Goal: Browse casually

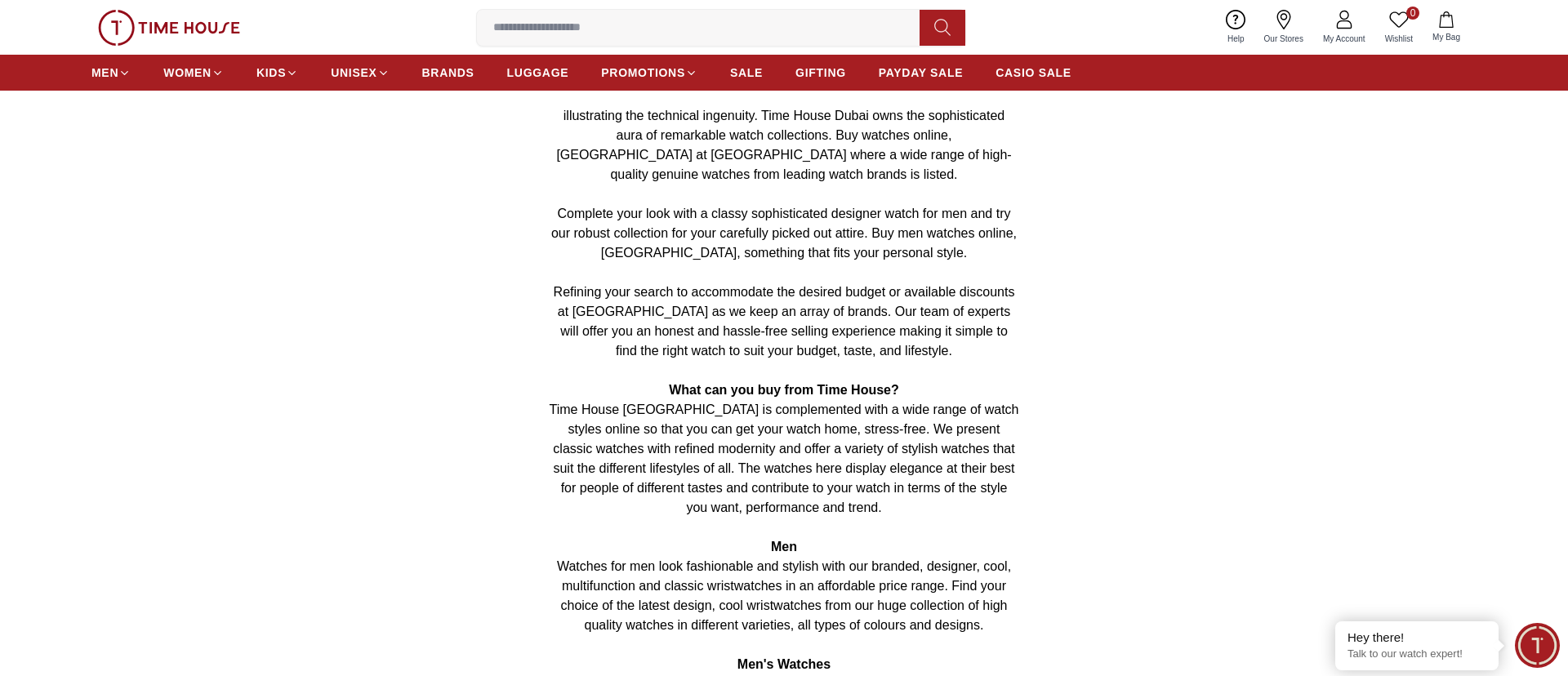
scroll to position [1238, 0]
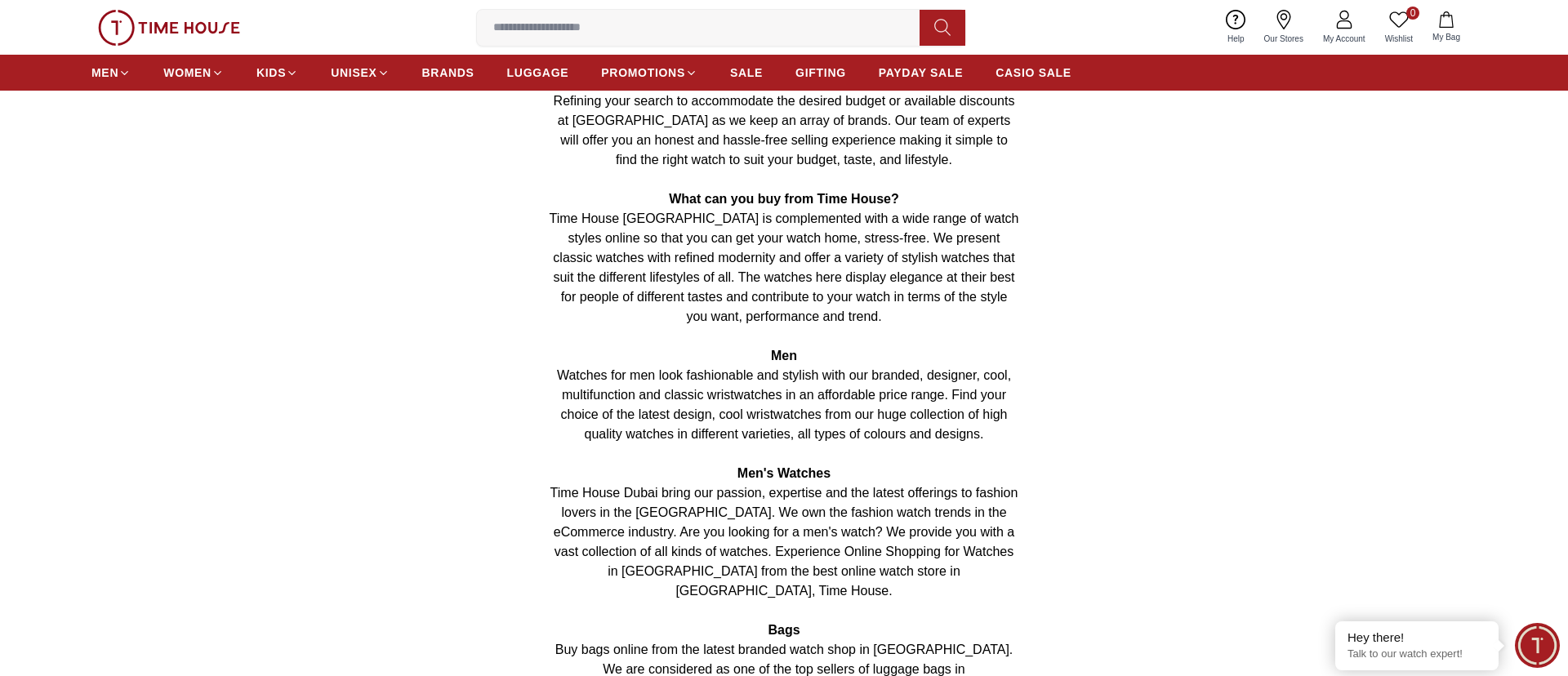
click at [202, 27] on img at bounding box center [169, 28] width 142 height 36
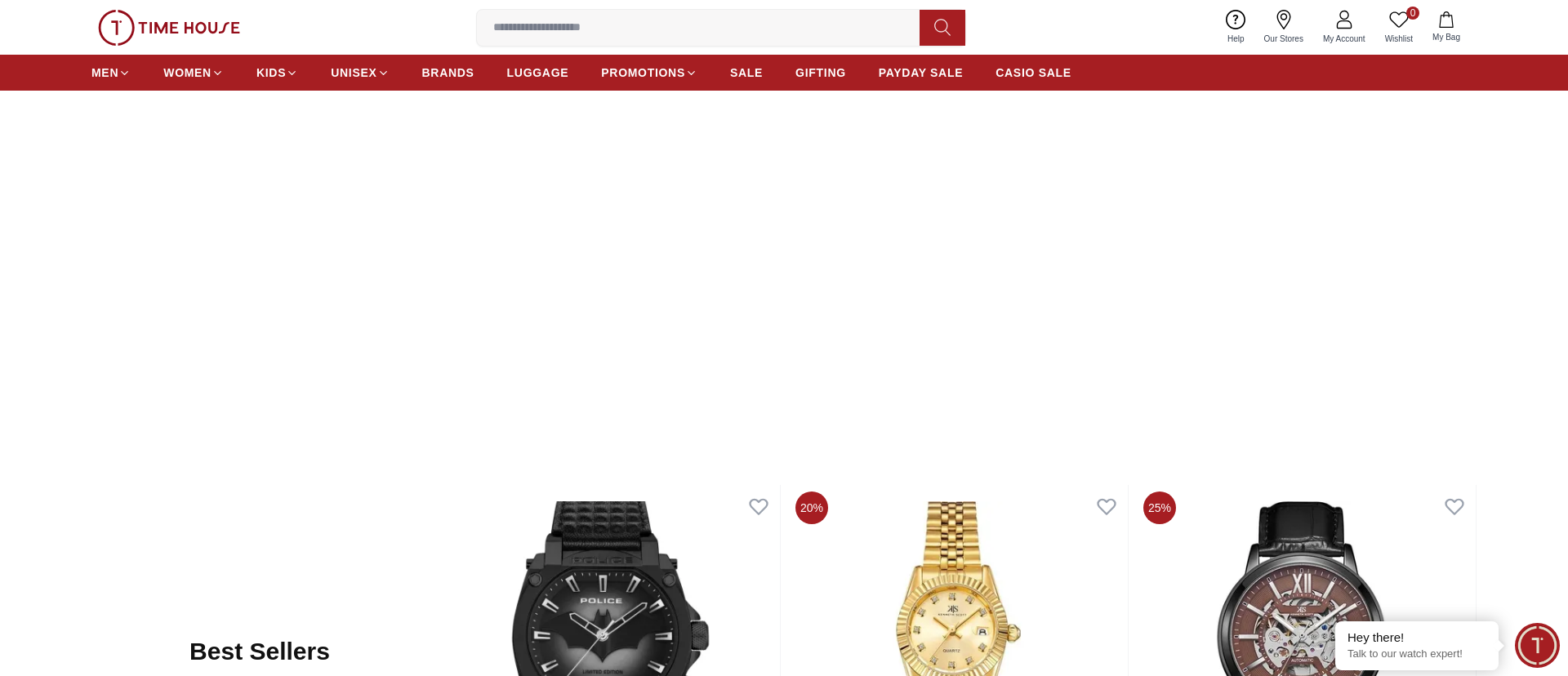
scroll to position [826, 0]
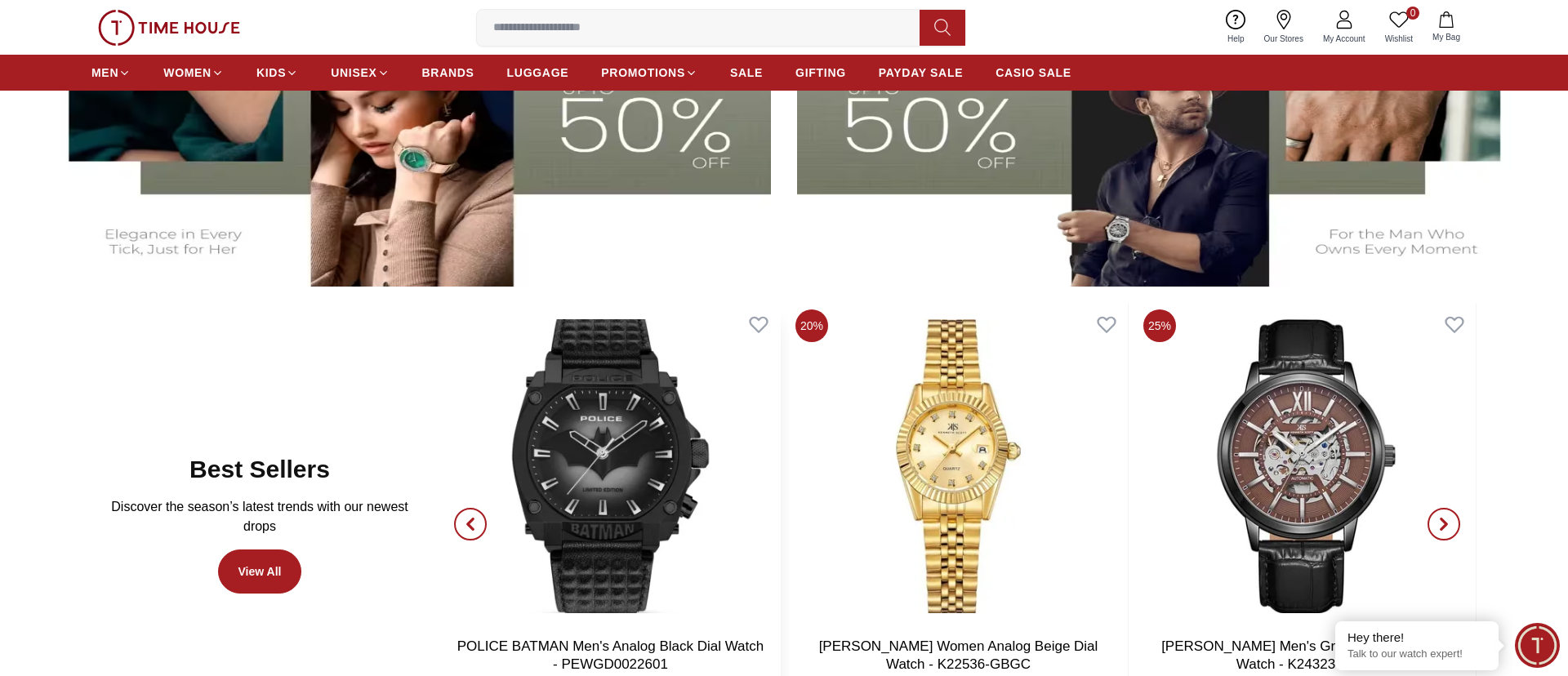
click at [625, 378] on img at bounding box center [610, 466] width 339 height 326
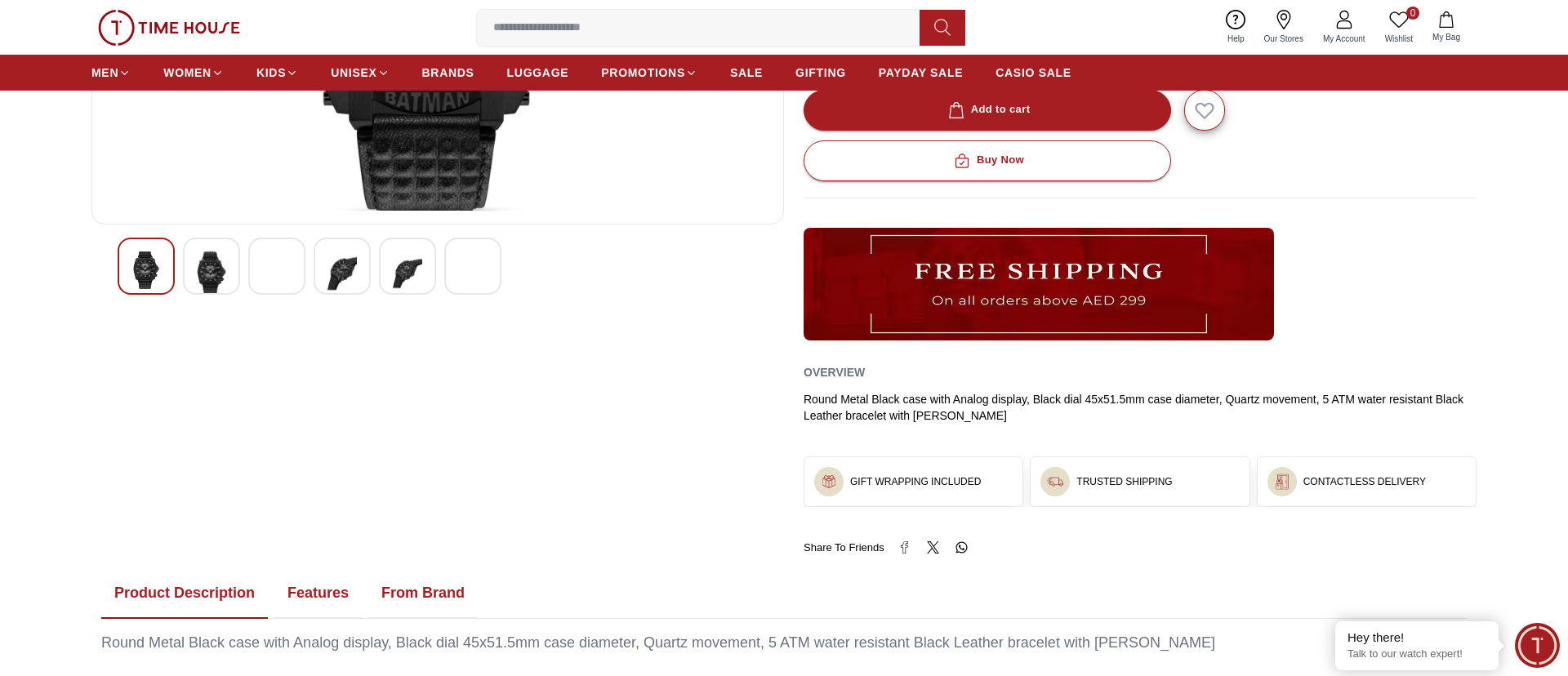
scroll to position [371, 0]
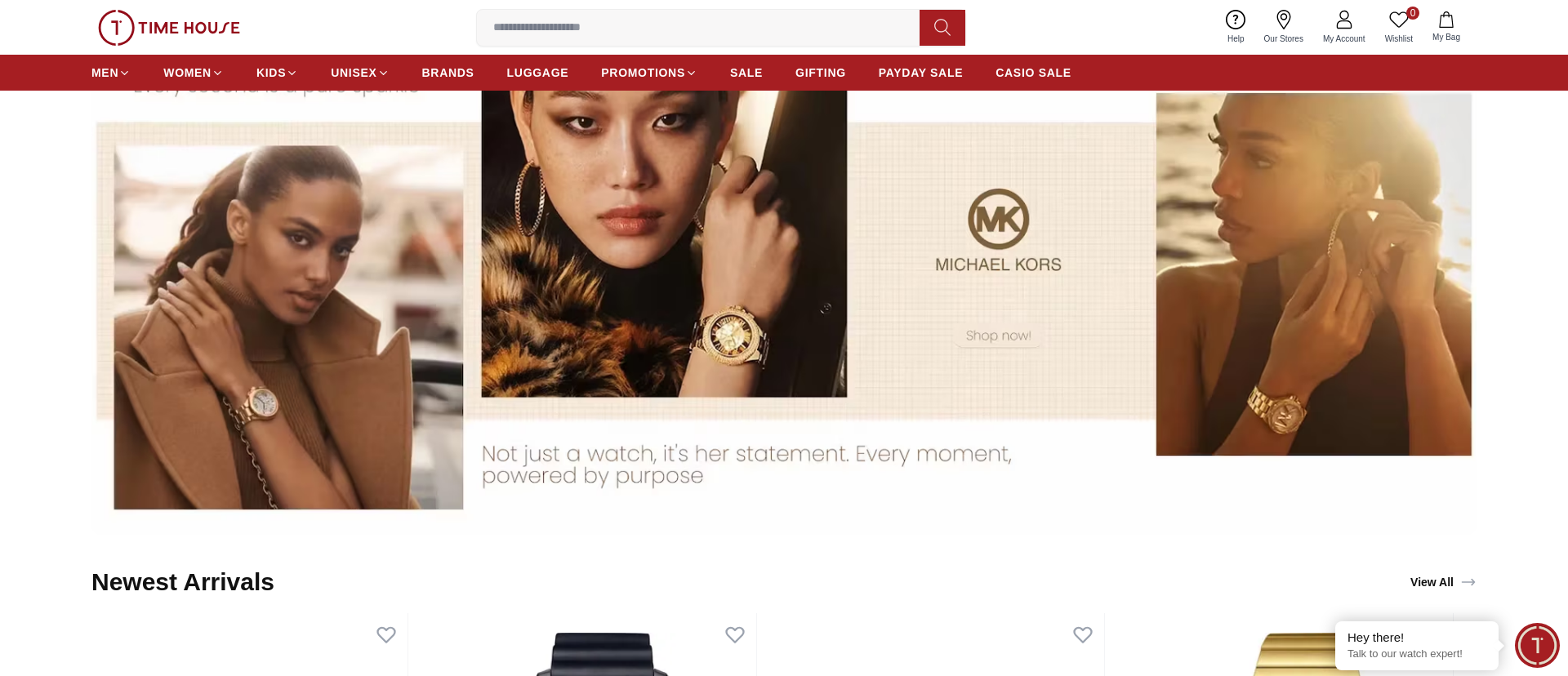
scroll to position [2143, 0]
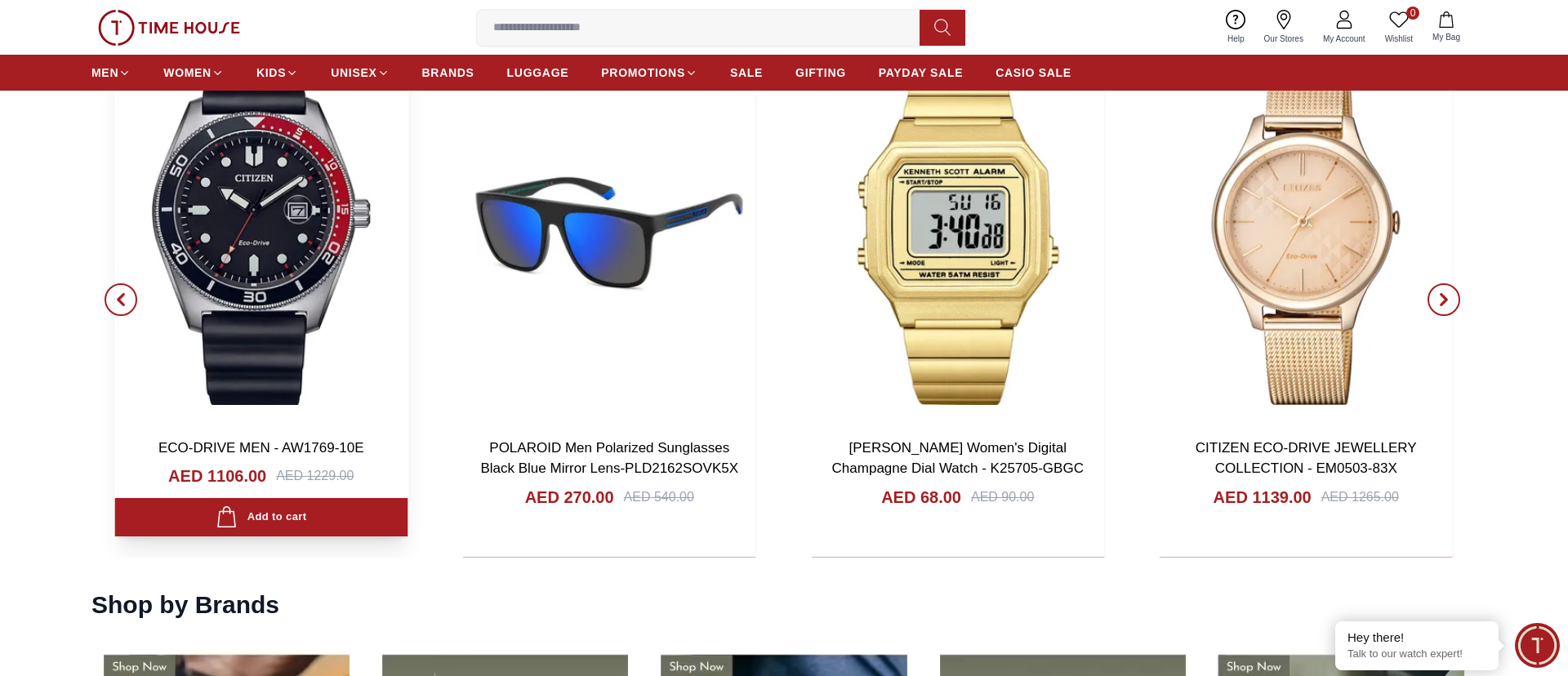
click at [408, 262] on img at bounding box center [261, 233] width 293 height 383
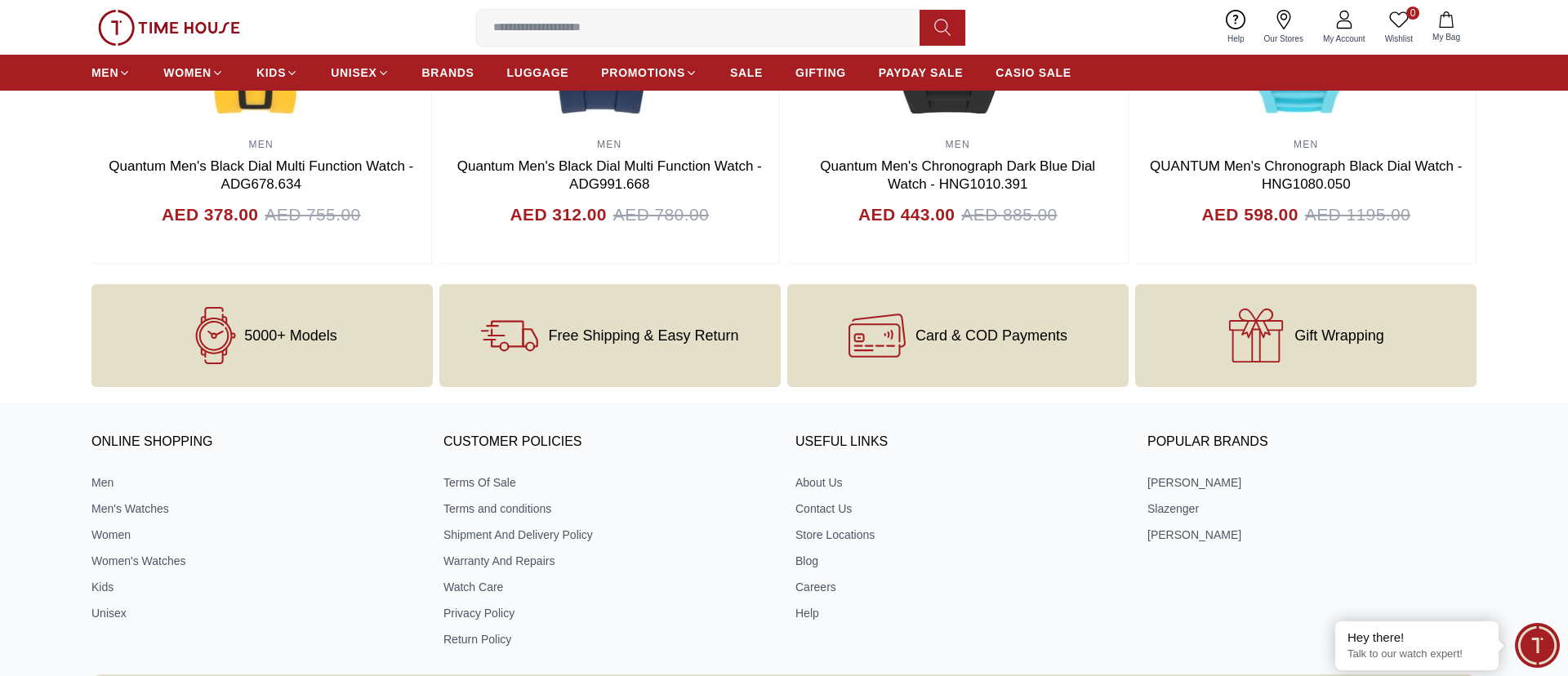
scroll to position [1905, 0]
click at [275, 336] on span "5000+ Models" at bounding box center [290, 334] width 93 height 16
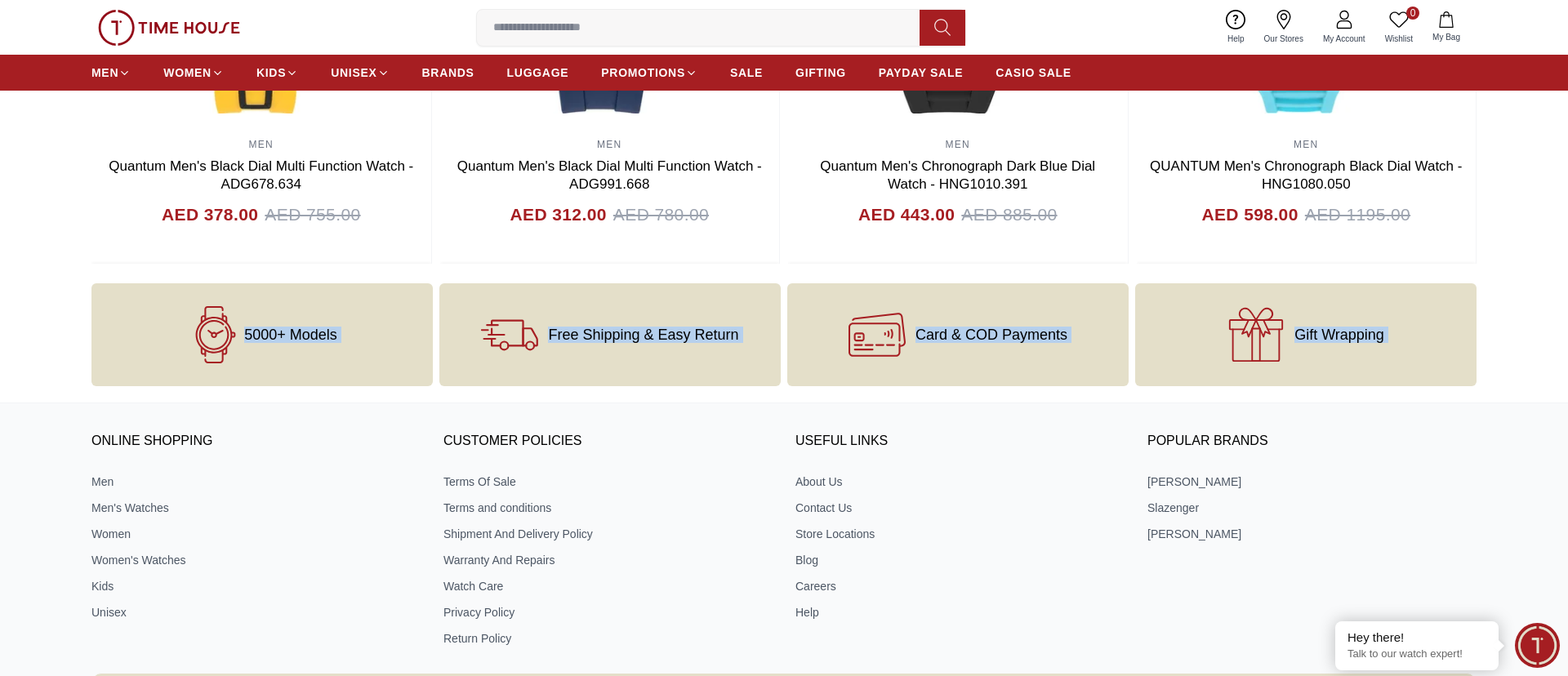
drag, startPoint x: 275, startPoint y: 336, endPoint x: 1358, endPoint y: 338, distance: 1083.0
click at [1400, 338] on div "5000+ Models Free Shipping & Easy Return Card & COD Payments Gift Wrapping" at bounding box center [784, 334] width 1385 height 102
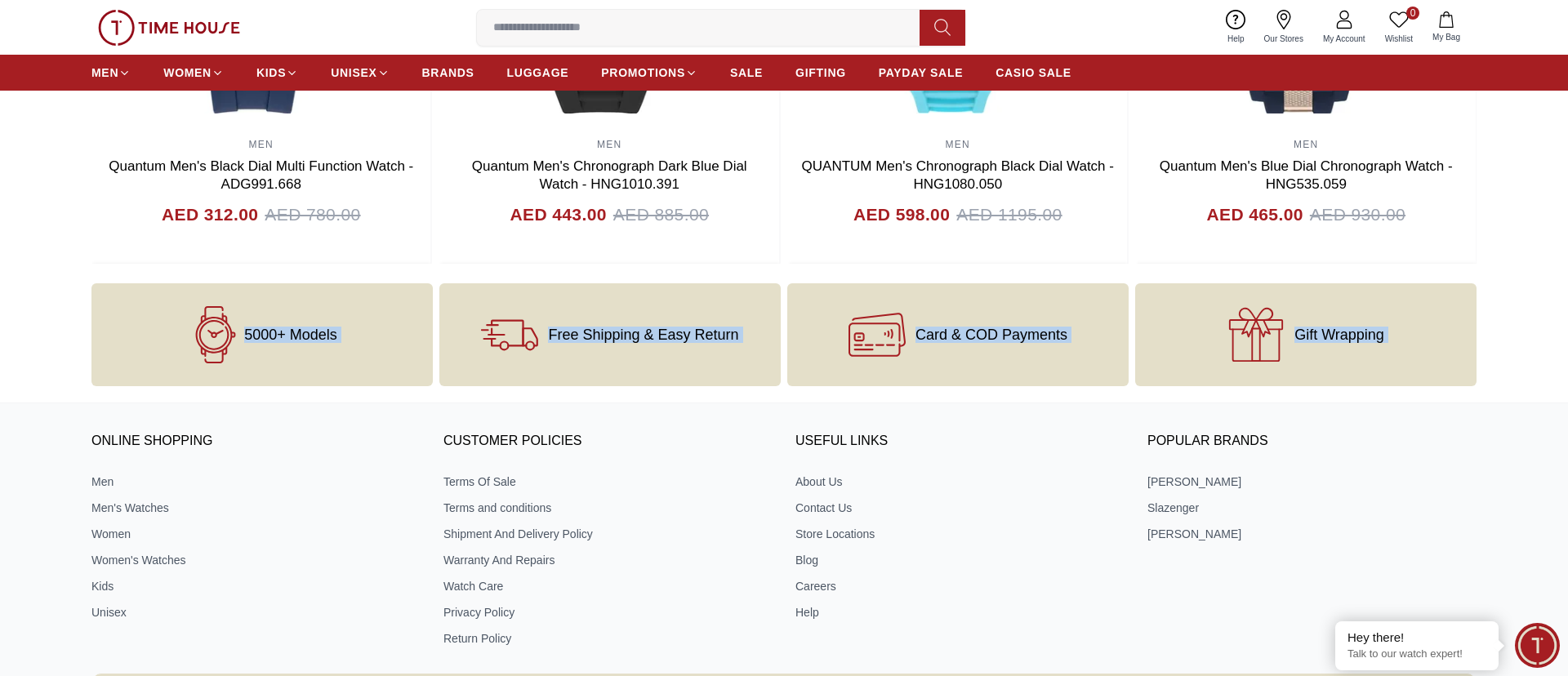
copy div "5000+ Models Free Shipping & Easy Return Card & COD Payments Gift Wrapping"
